Goal: Transaction & Acquisition: Purchase product/service

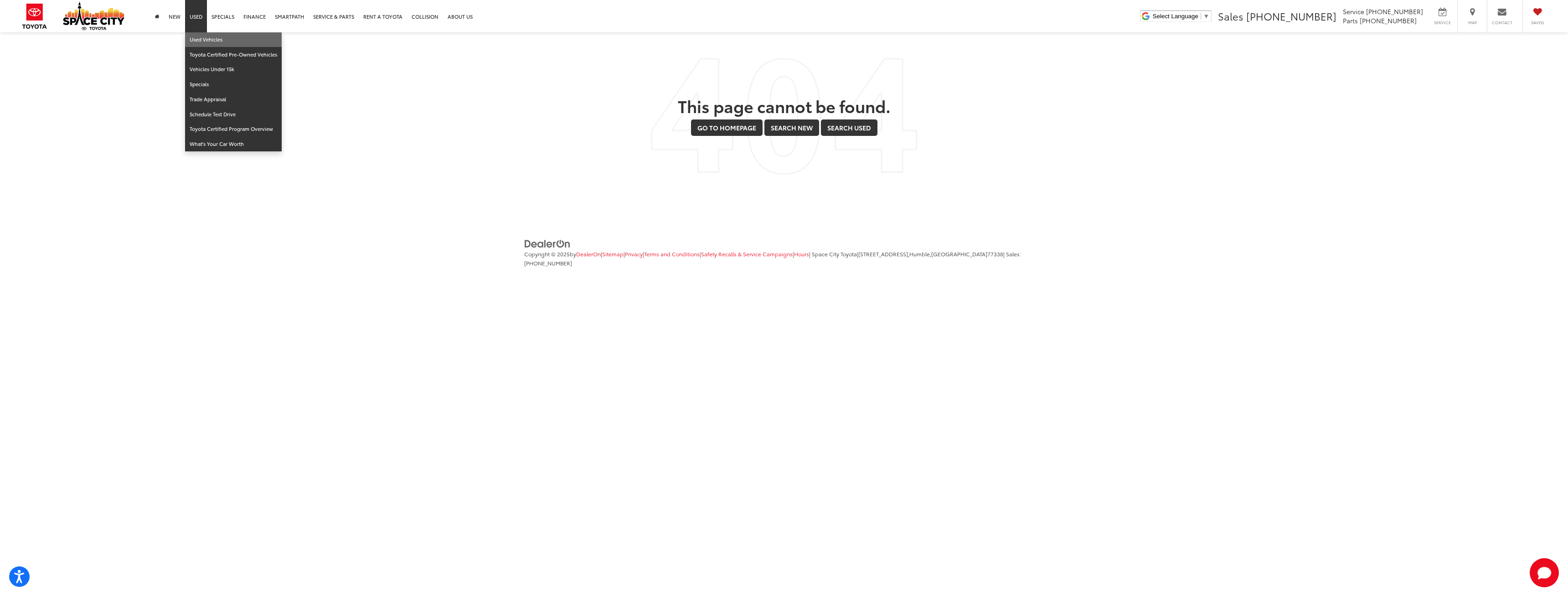
click at [200, 39] on link "Used Vehicles" at bounding box center [234, 39] width 97 height 15
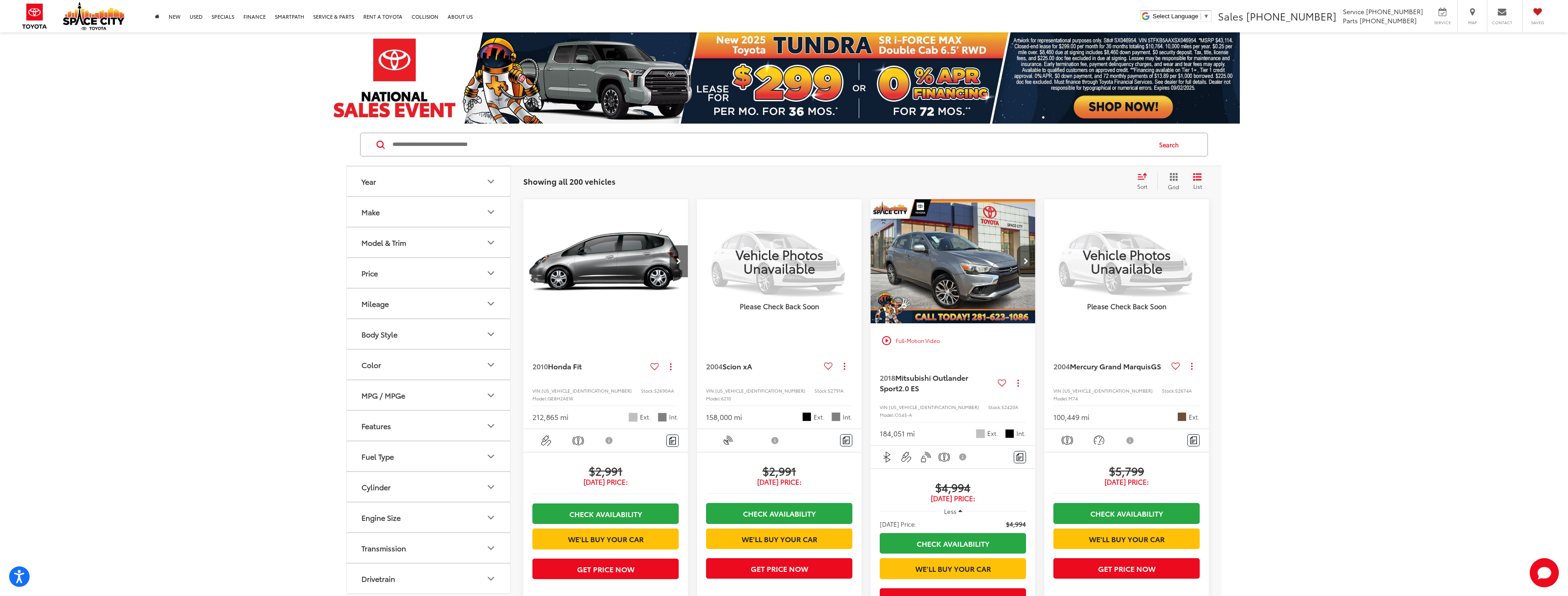
click at [487, 275] on icon "Price" at bounding box center [491, 273] width 11 height 11
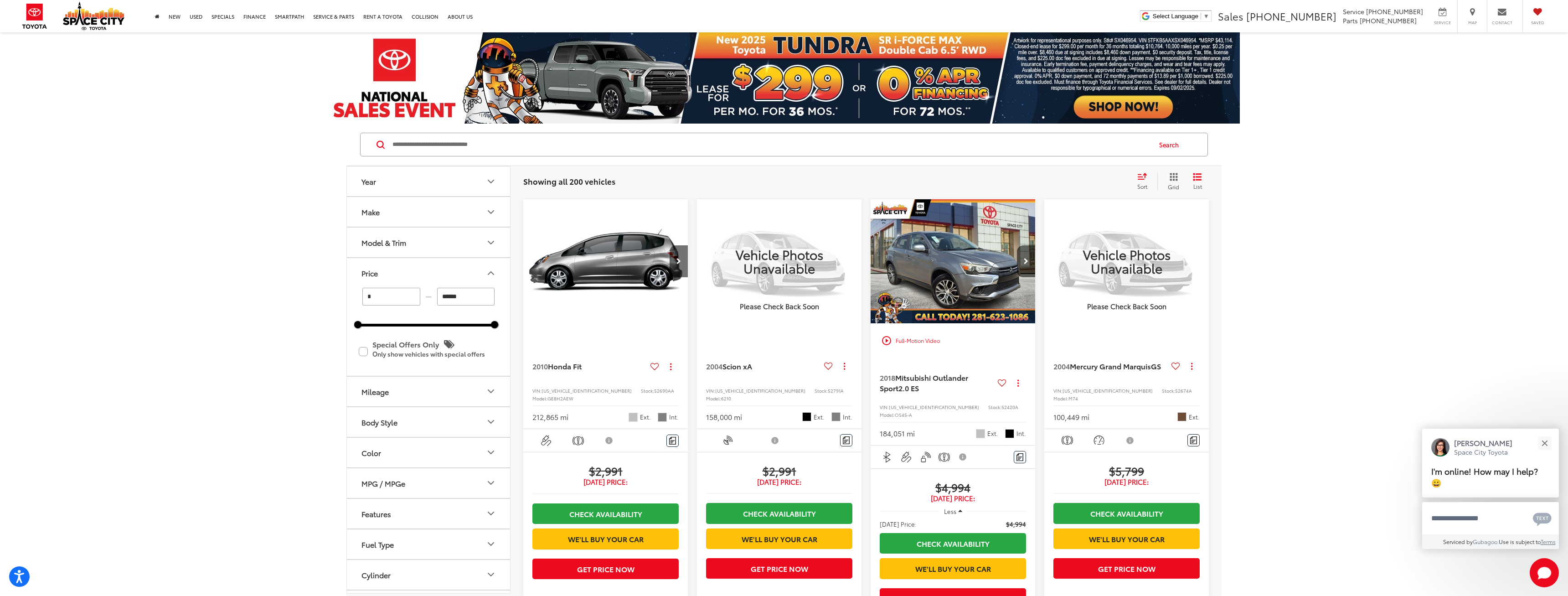
drag, startPoint x: 491, startPoint y: 328, endPoint x: 398, endPoint y: 329, distance: 93.0
click at [398, 329] on div "* — ****** 0 78400 Special Offers Only Only show vehicles with special offers" at bounding box center [428, 332] width 163 height 88
drag, startPoint x: 495, startPoint y: 323, endPoint x: 402, endPoint y: 331, distance: 93.3
click at [402, 331] on div "* — ****** 0 25400 Special Offers Only Only show vehicles with special offers" at bounding box center [428, 332] width 163 height 88
type input "******"
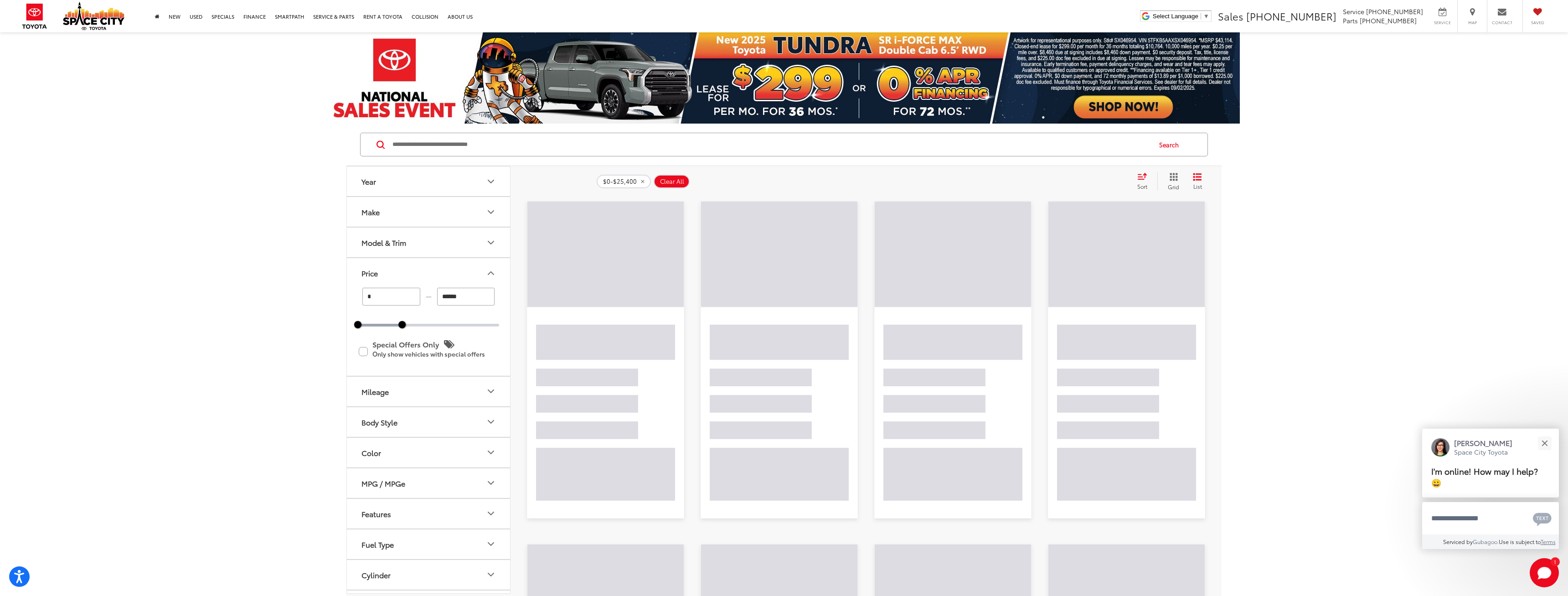
click at [294, 309] on div "Year Make Model & Trim Price * — ****** 0 25400 Special Offers Only Only show v…" at bounding box center [784, 543] width 1568 height 838
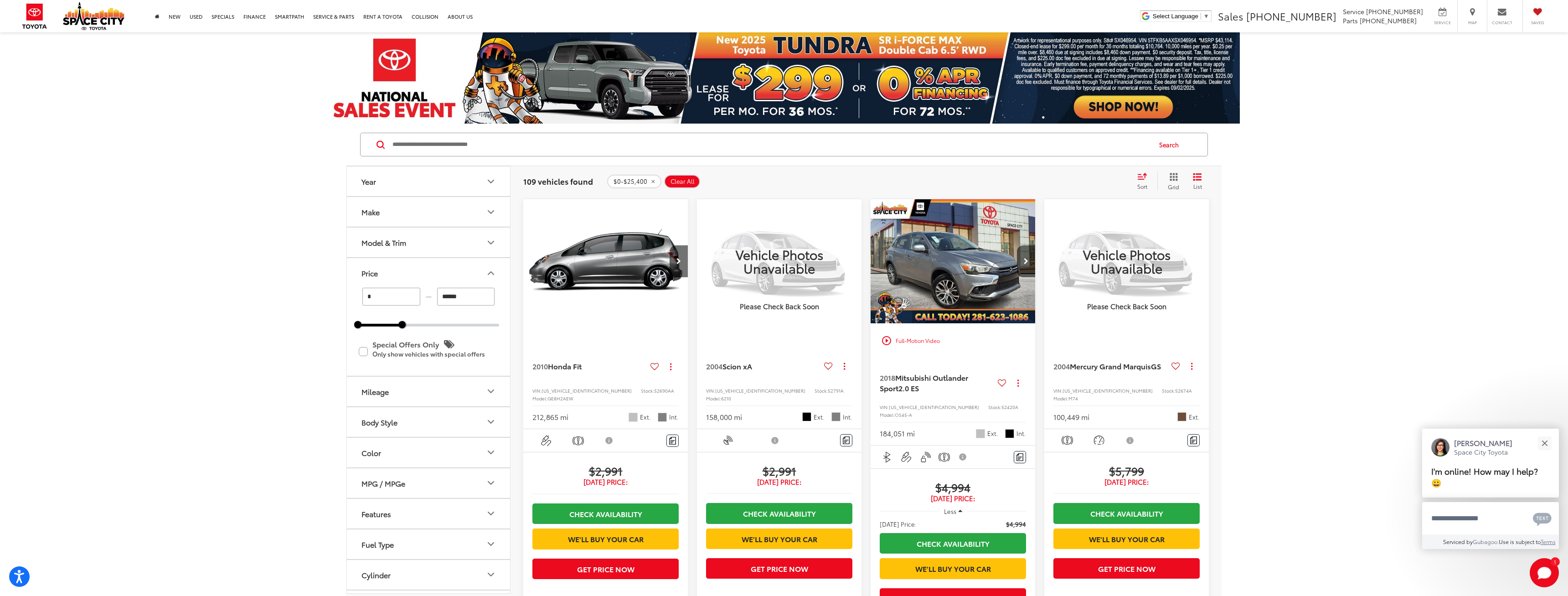
click at [464, 241] on button "Model & Trim" at bounding box center [429, 242] width 164 height 30
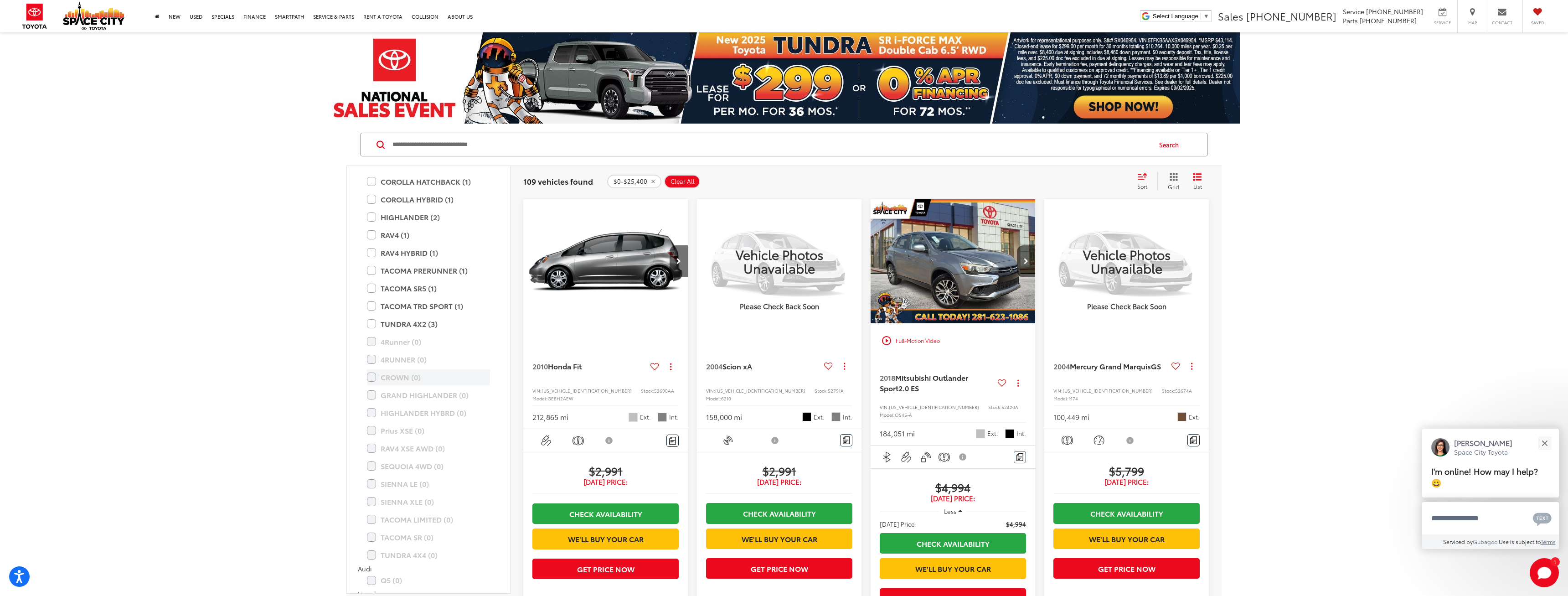
scroll to position [1533, 0]
click at [369, 216] on label "RAV4 (1)" at bounding box center [428, 218] width 123 height 16
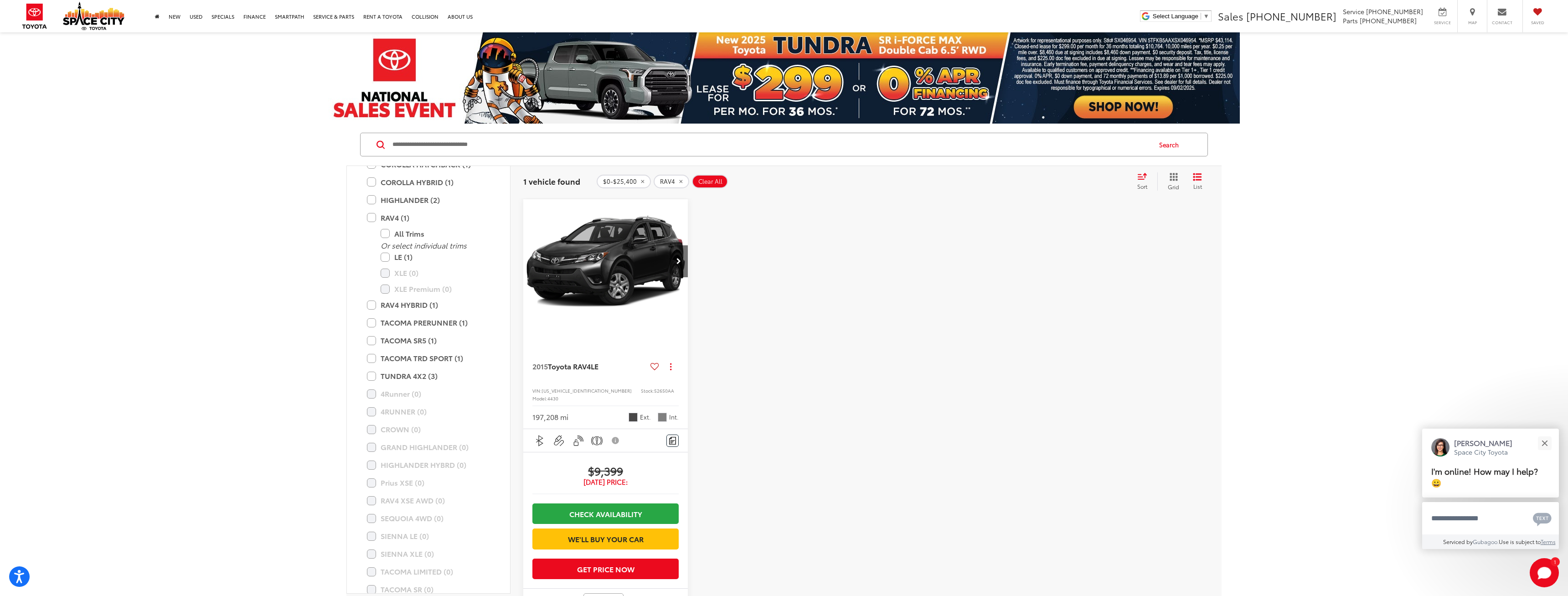
click at [277, 265] on div "Year Make Model & Trim BMW Cadillac Chevrolet Chrysler Dodge Ford GMC Honda Hyu…" at bounding box center [784, 424] width 1568 height 599
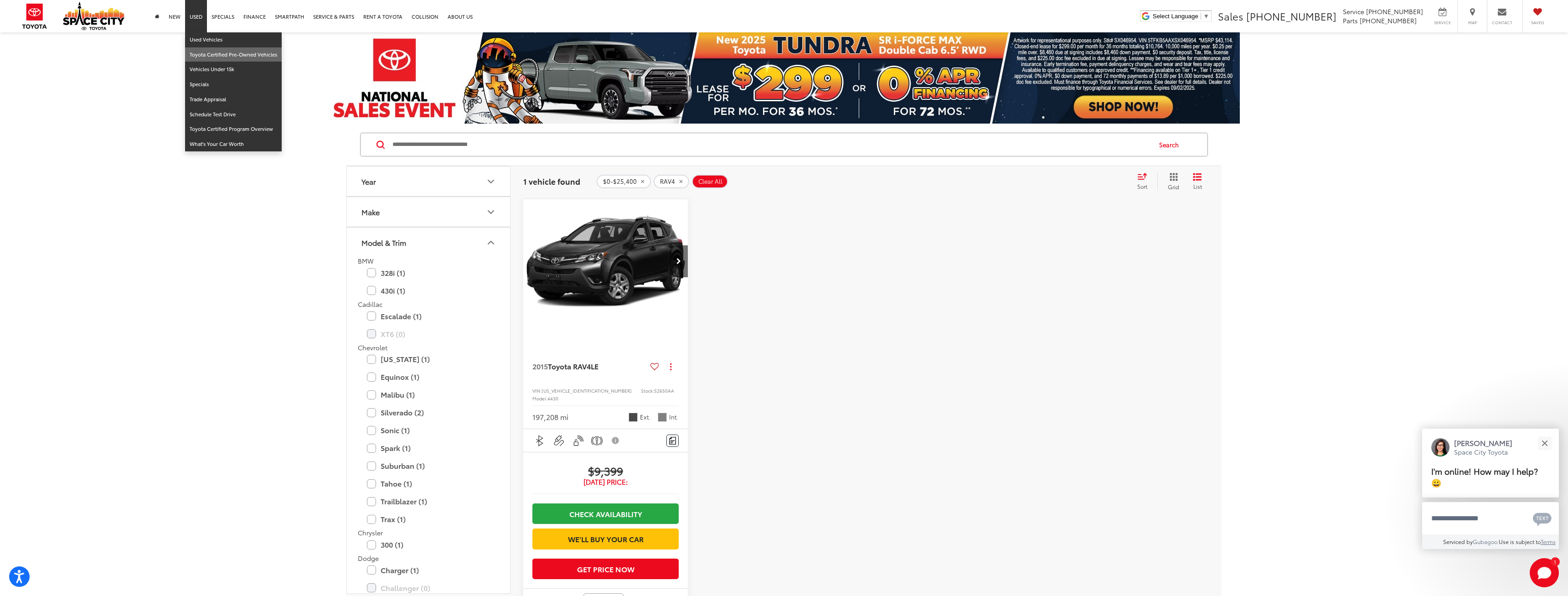
click at [202, 55] on link "Toyota Certified Pre-Owned Vehicles" at bounding box center [234, 55] width 97 height 15
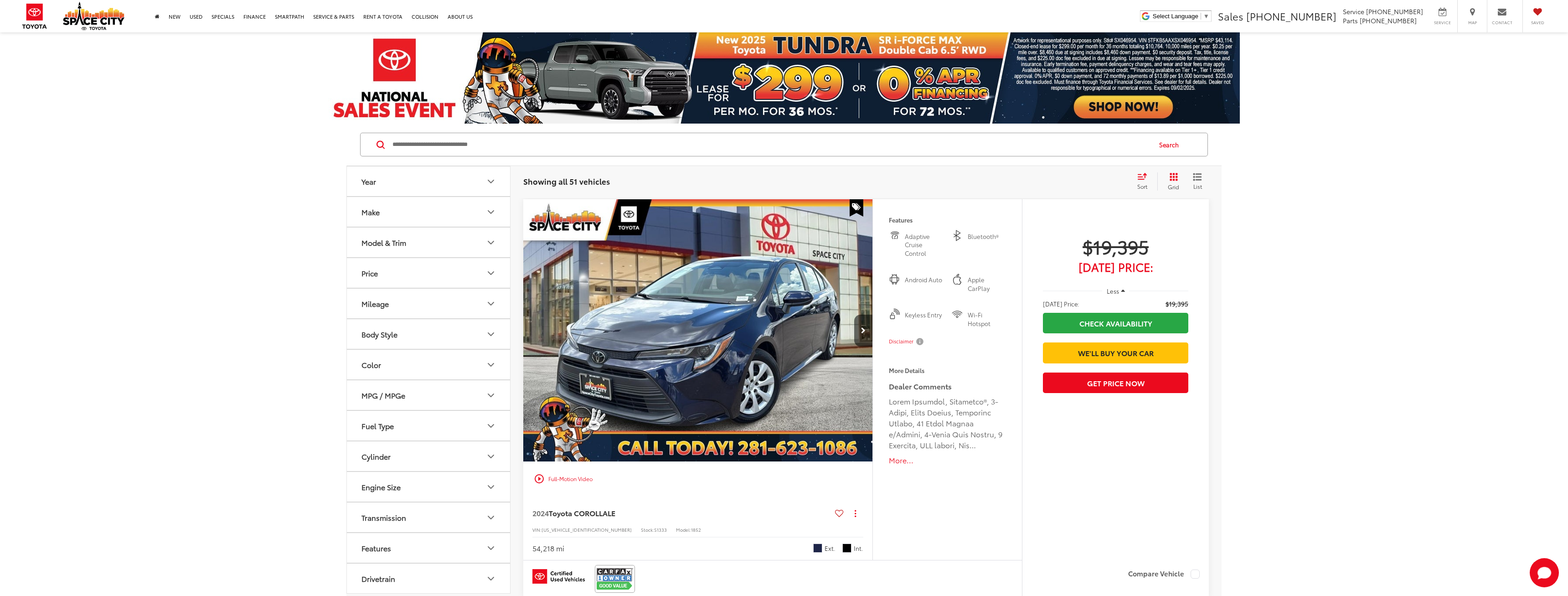
click at [421, 241] on button "Model & Trim" at bounding box center [429, 242] width 164 height 30
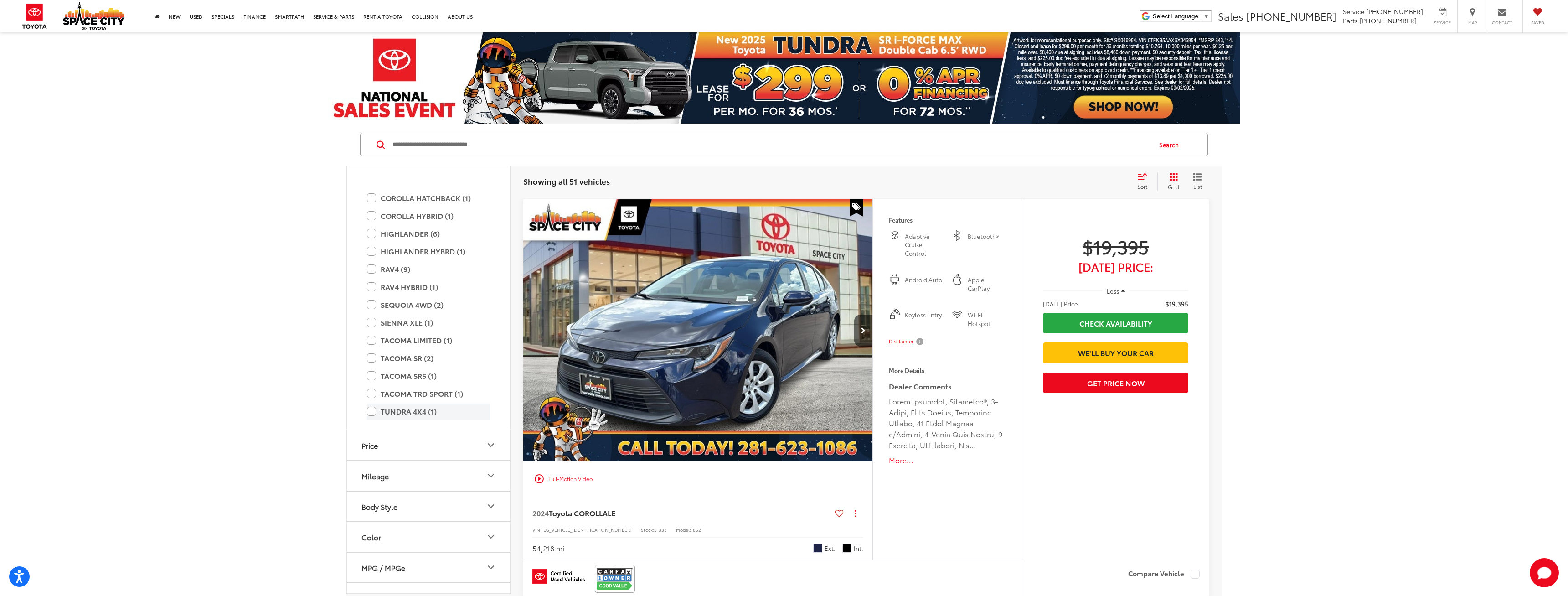
scroll to position [219, 0]
click at [372, 217] on label "RAV4 (9)" at bounding box center [428, 213] width 123 height 16
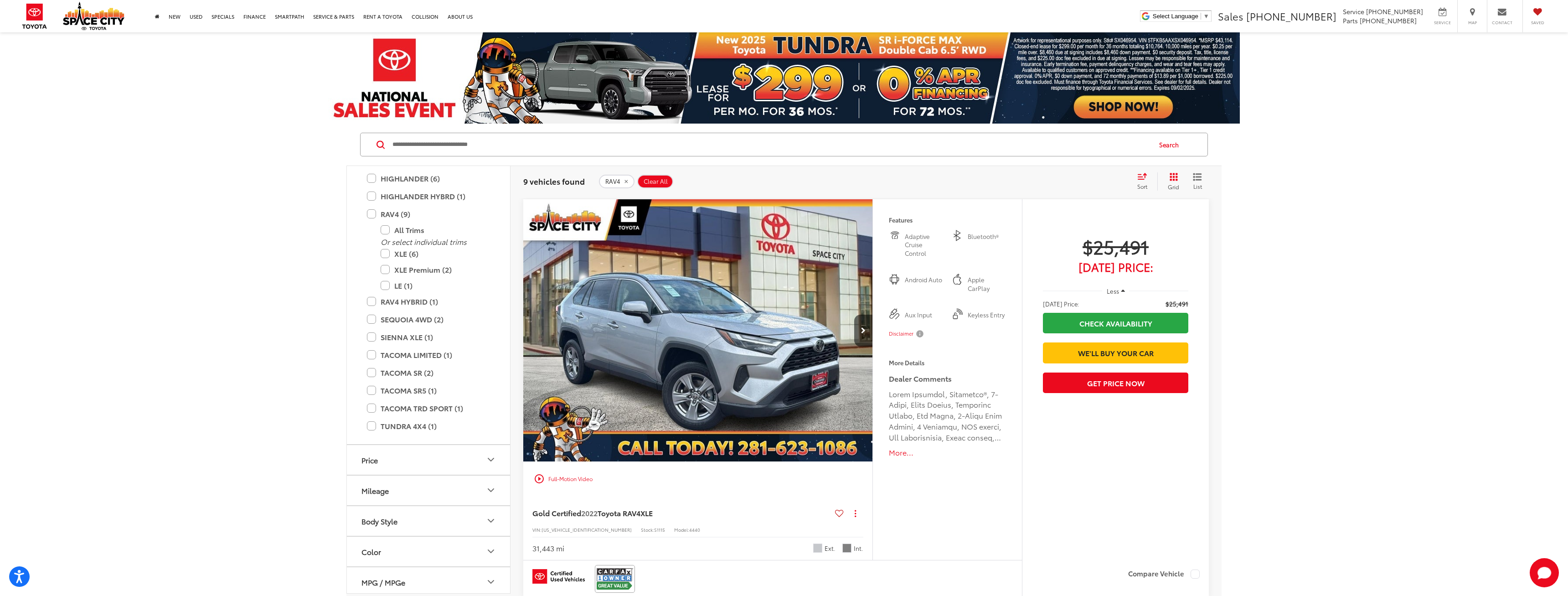
click at [1150, 269] on span "[DATE] Price:" at bounding box center [1115, 266] width 145 height 9
click at [1122, 296] on button "Less" at bounding box center [1116, 291] width 27 height 16
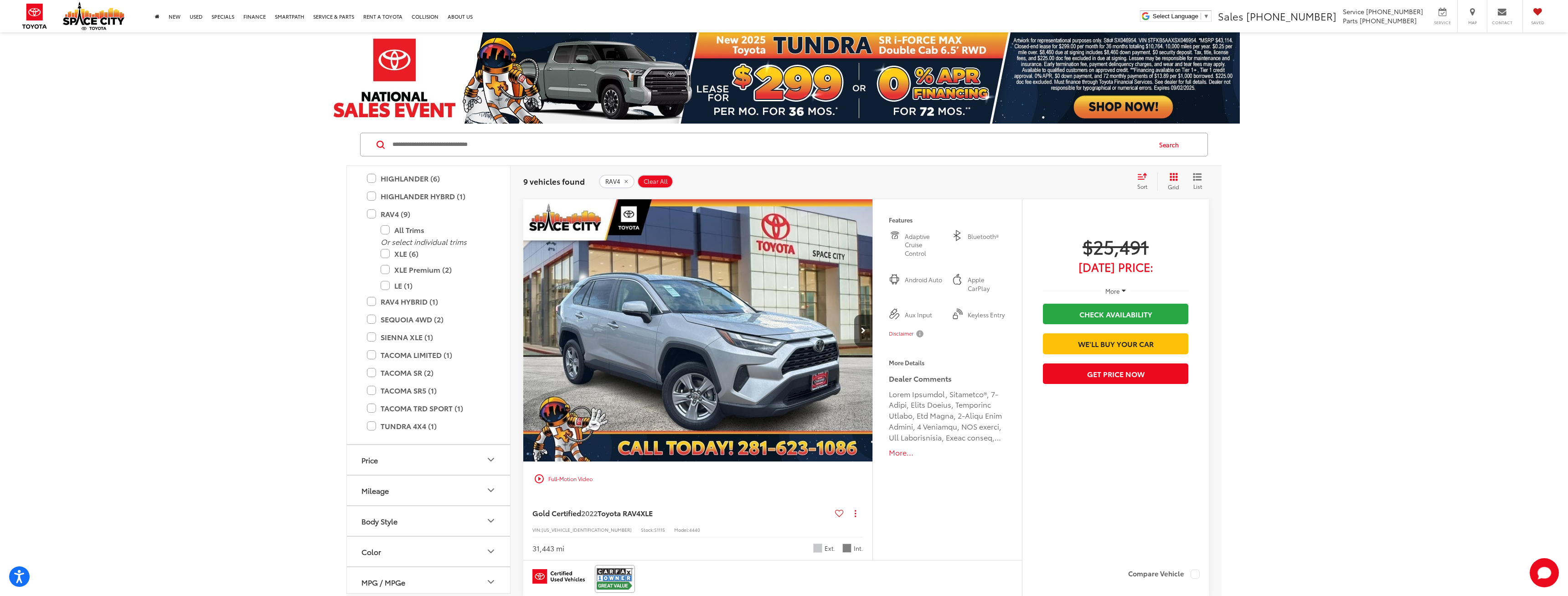
click at [1121, 290] on button "More" at bounding box center [1116, 291] width 30 height 16
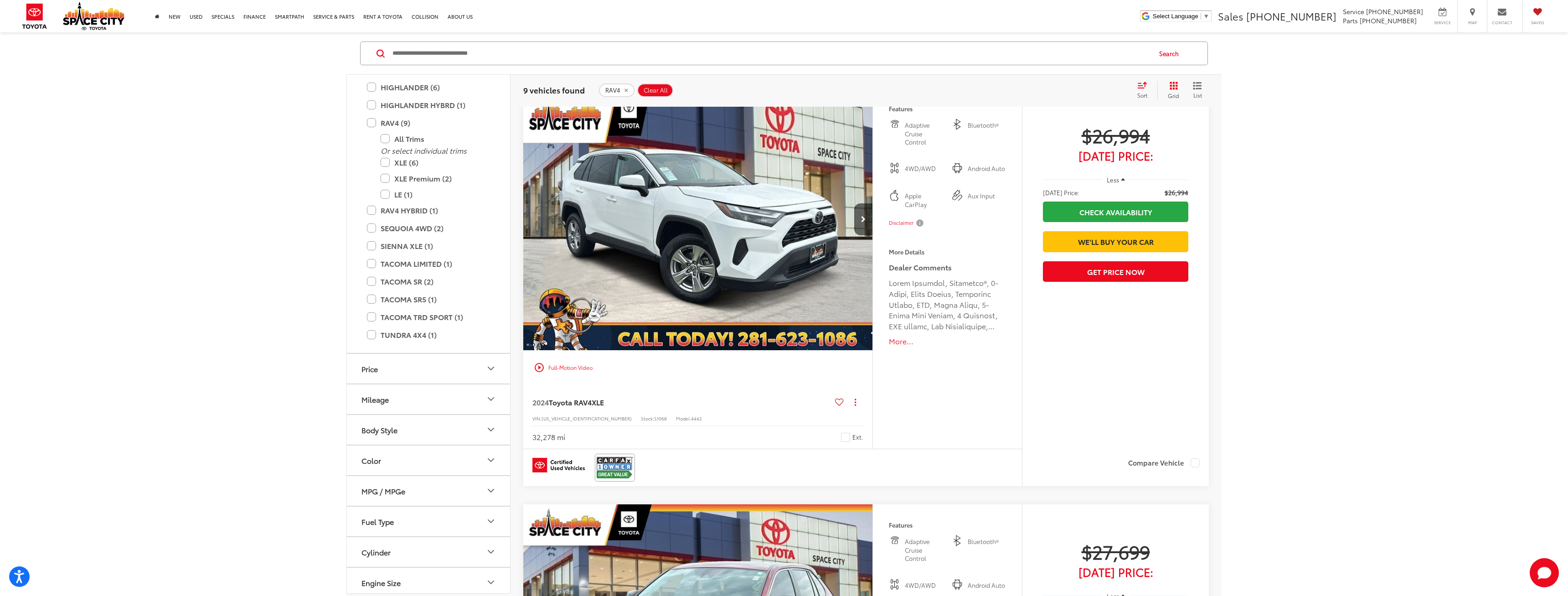
scroll to position [1218, 0]
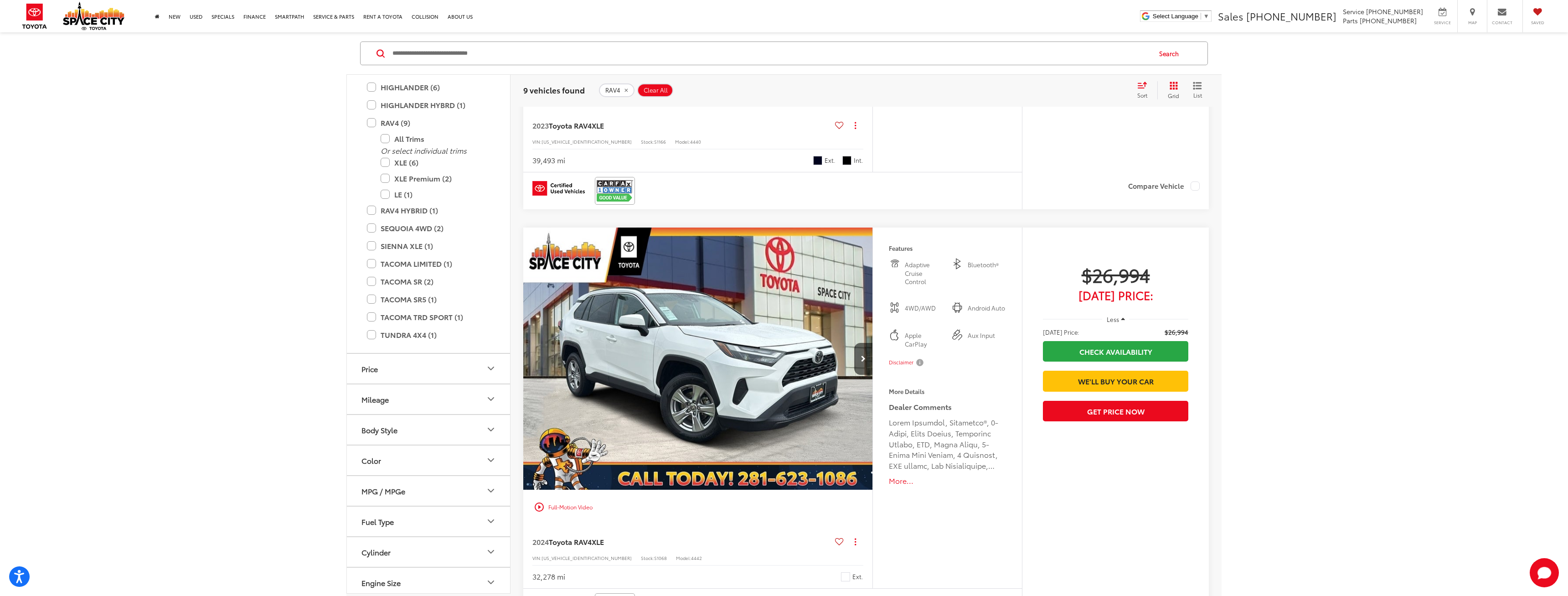
click at [773, 383] on img "2024 Toyota RAV4 XLE 0" at bounding box center [697, 359] width 350 height 264
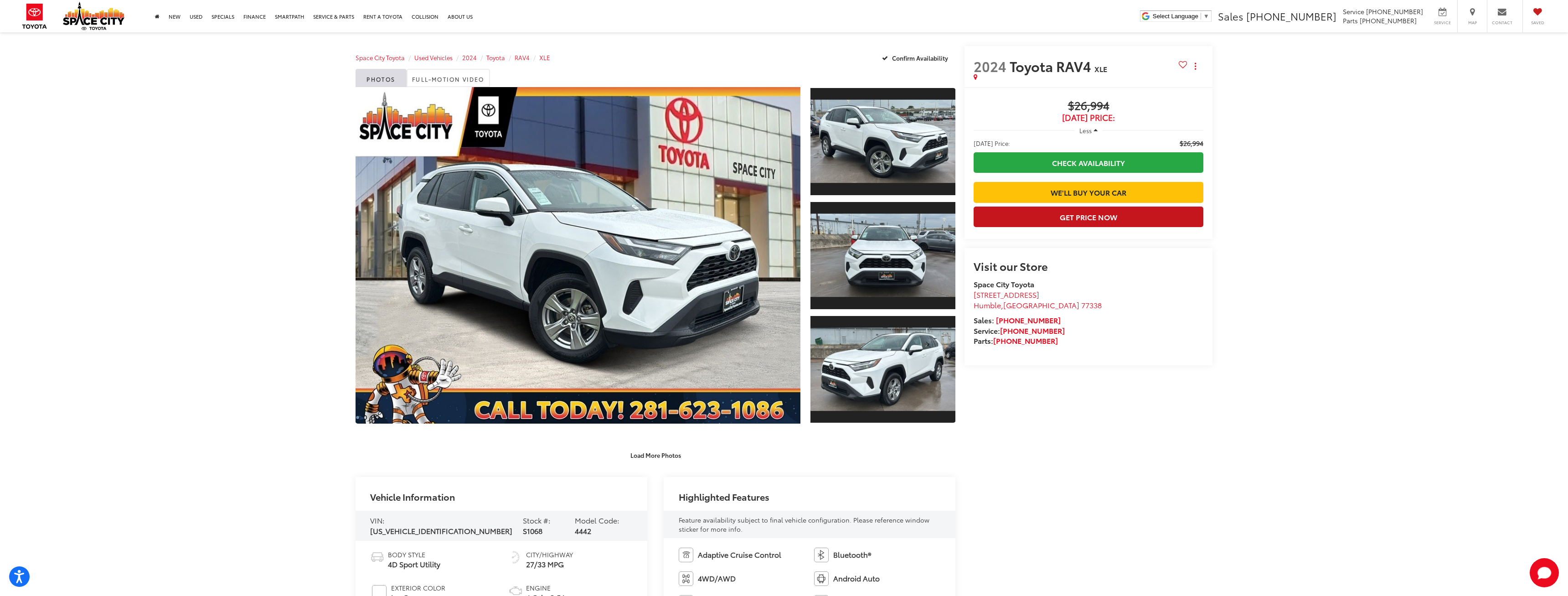
click at [1016, 227] on button "Get Price Now" at bounding box center [1089, 217] width 230 height 21
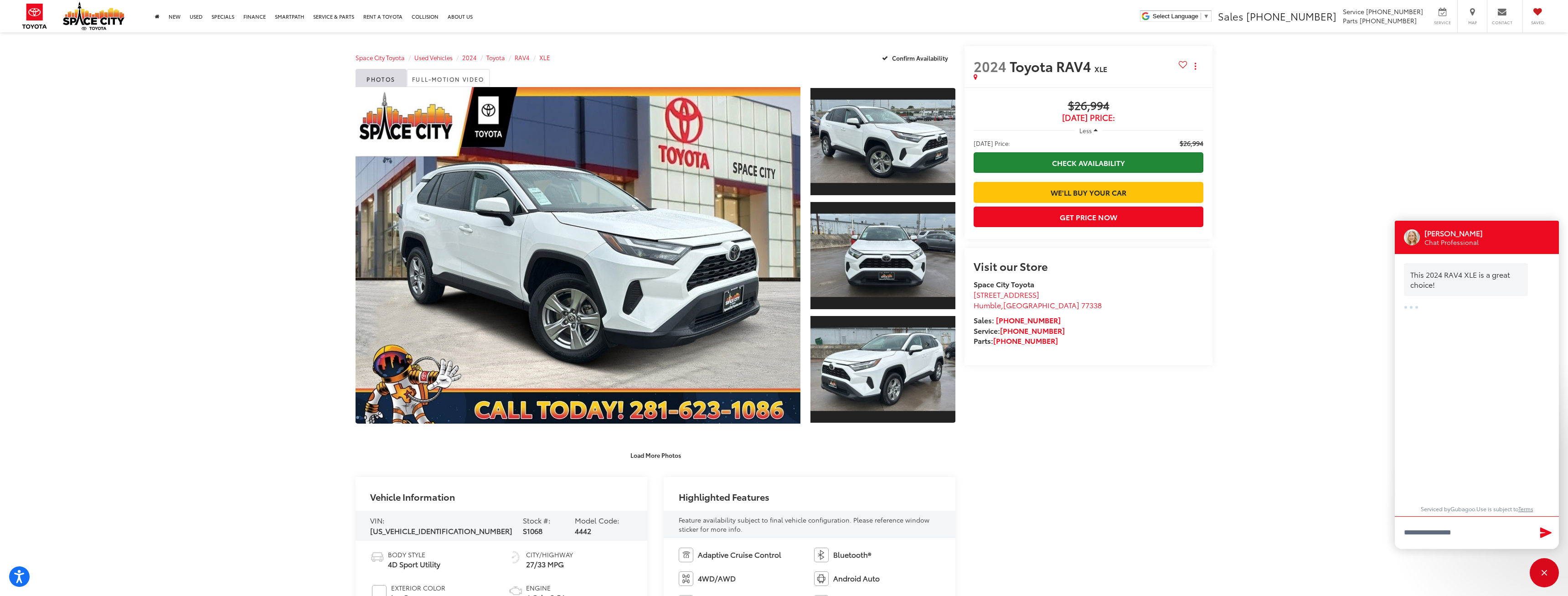
click at [1044, 164] on link "Check Availability" at bounding box center [1089, 163] width 230 height 21
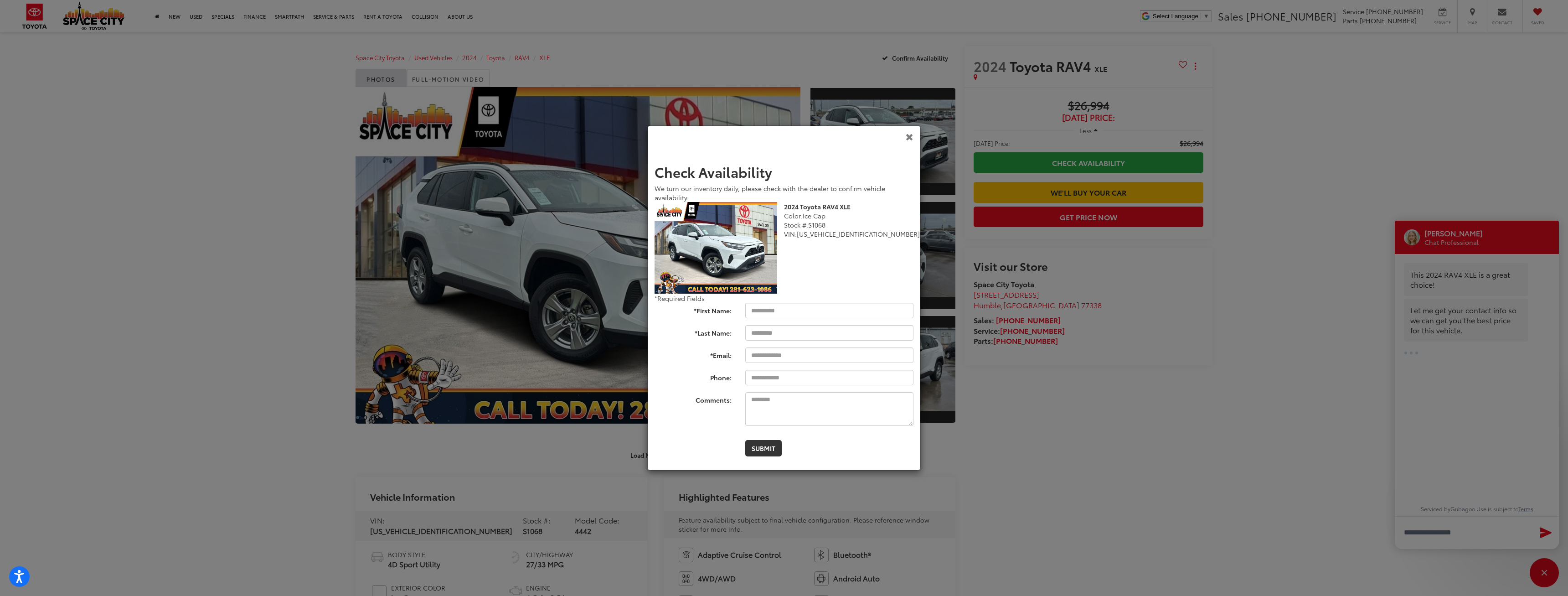
click at [912, 135] on icon "Close" at bounding box center [909, 137] width 7 height 10
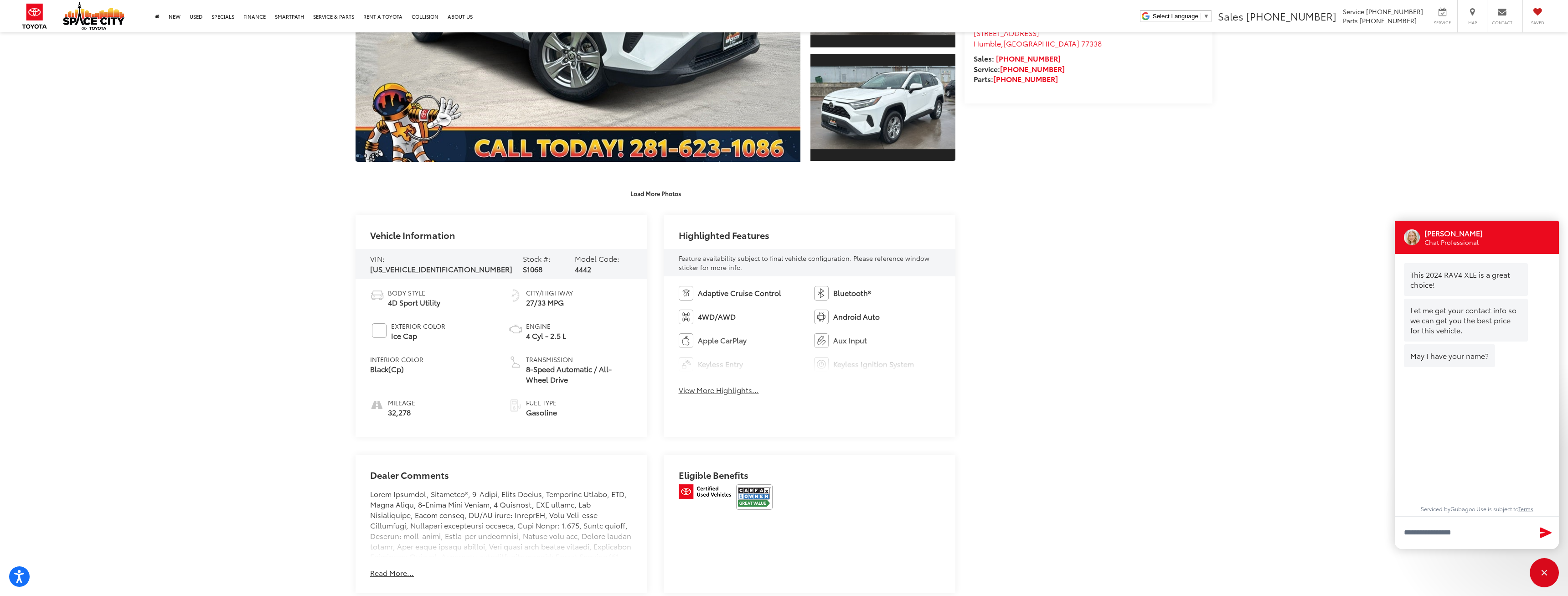
scroll to position [232, 0]
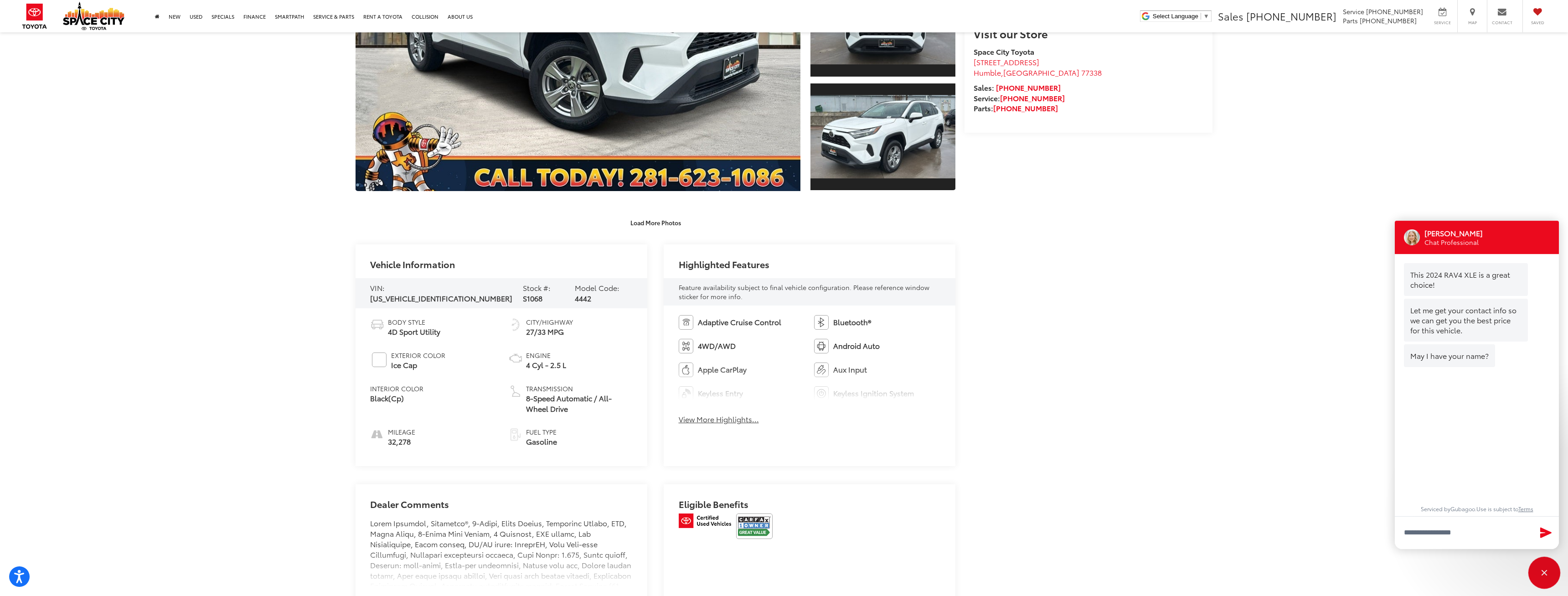
click at [1531, 577] on div "Close" at bounding box center [1545, 573] width 30 height 30
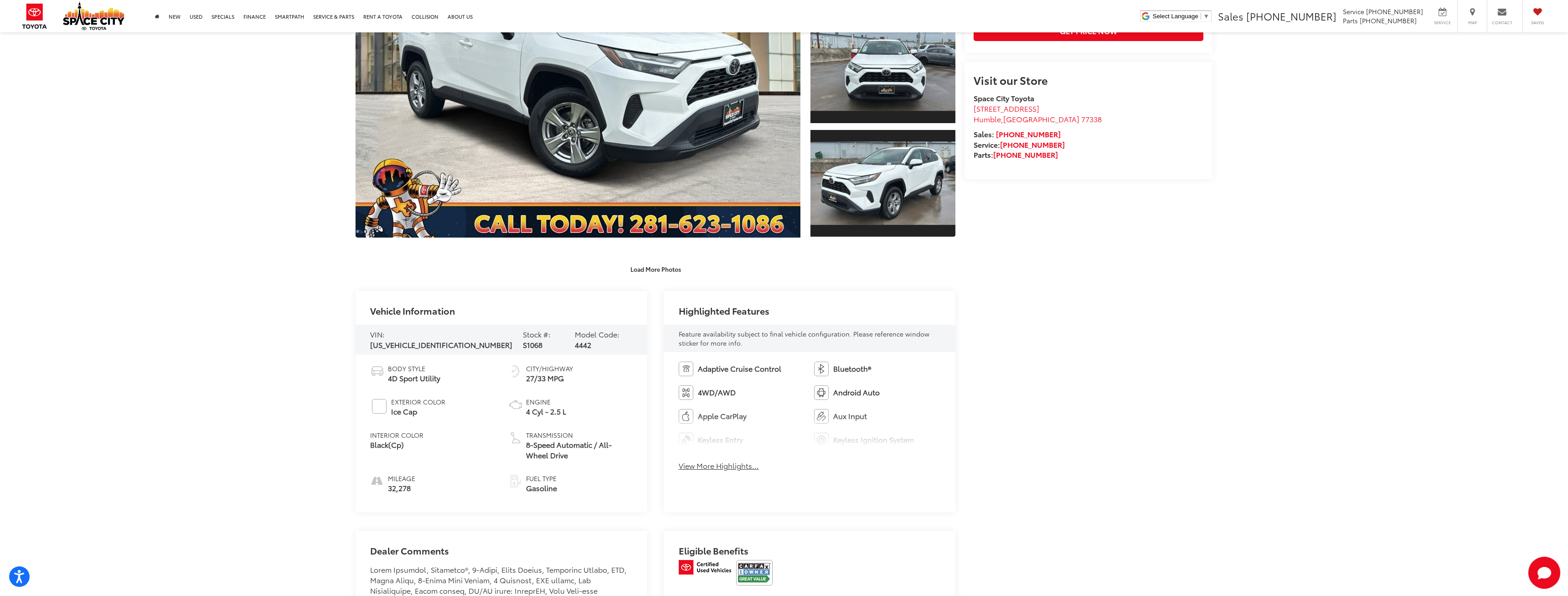
scroll to position [0, 0]
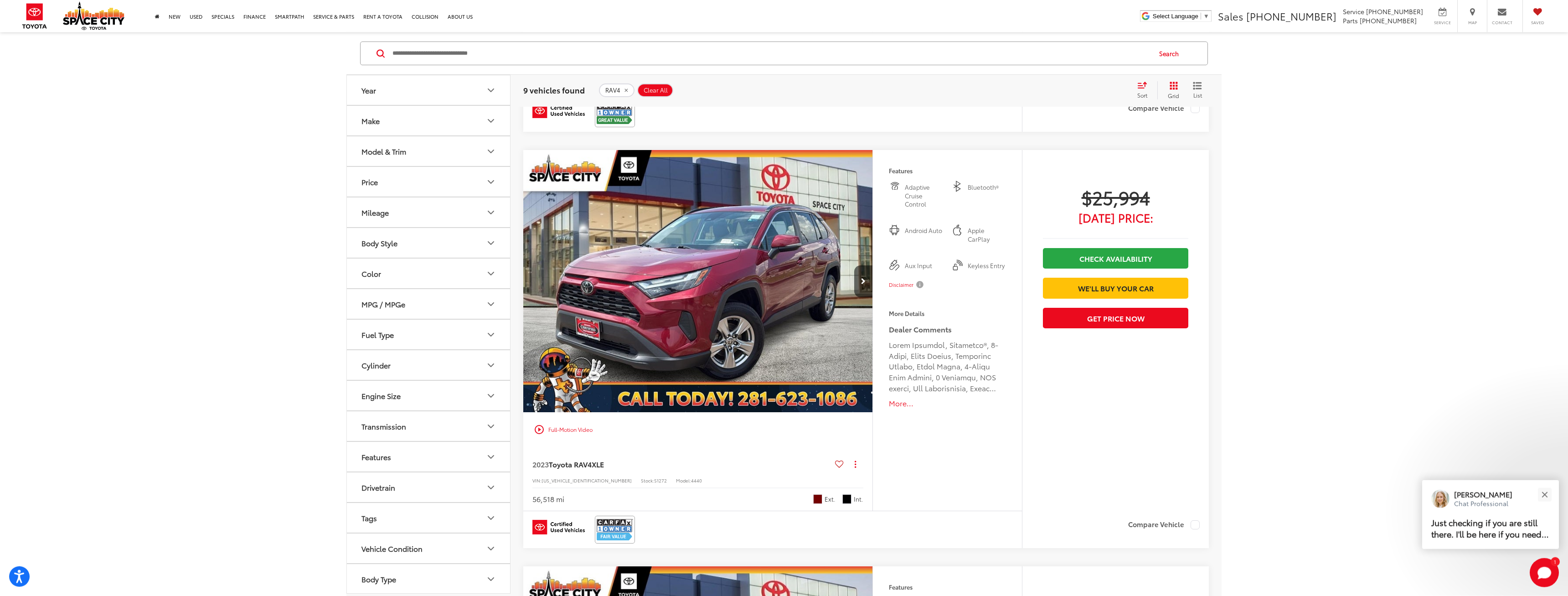
scroll to position [465, 0]
